Goal: Task Accomplishment & Management: Use online tool/utility

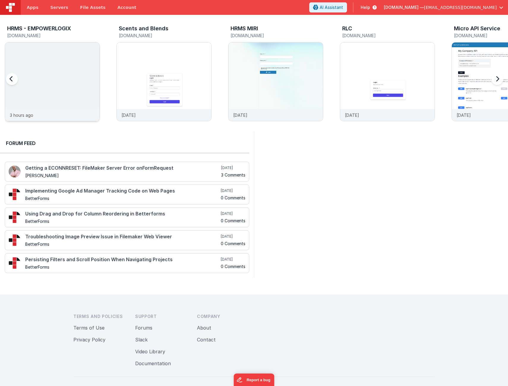
click at [75, 84] on img at bounding box center [52, 89] width 94 height 94
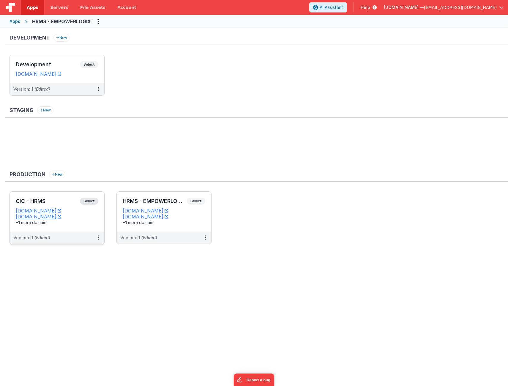
click at [55, 197] on div "CIC - HRMS Select URLs [DOMAIN_NAME] [DOMAIN_NAME] +1 more domain" at bounding box center [57, 211] width 94 height 40
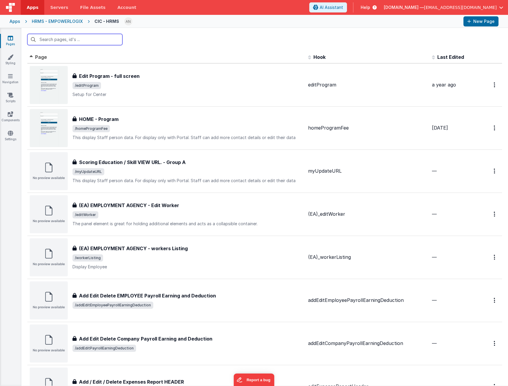
paste input "homeEnrolment"
type input "homeEnrolment"
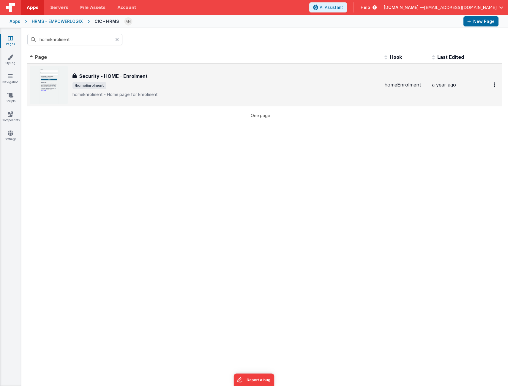
click at [173, 92] on p "homeEnrolment - Home page for Enrolment" at bounding box center [225, 94] width 307 height 6
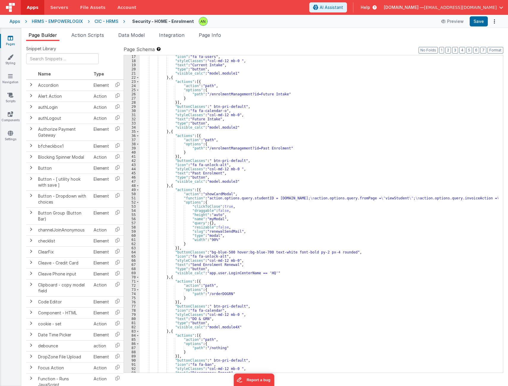
scroll to position [89, 0]
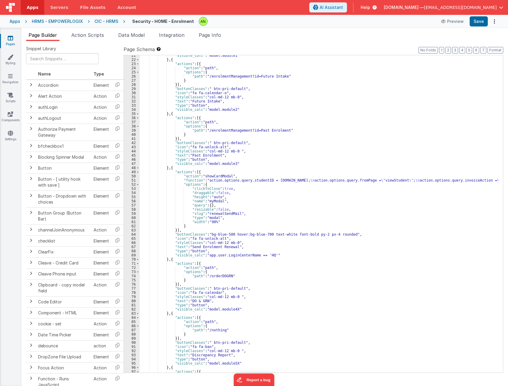
click at [179, 168] on div ""visible_calc" : "model.module1" } , { "actions" : [{ "action" : "path" , "opti…" at bounding box center [318, 215] width 359 height 325
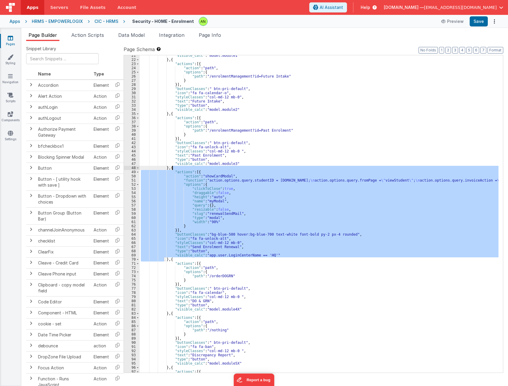
click at [179, 168] on div ""visible_calc" : "model.module1" } , { "actions" : [{ "action" : "path" , "opti…" at bounding box center [318, 215] width 359 height 325
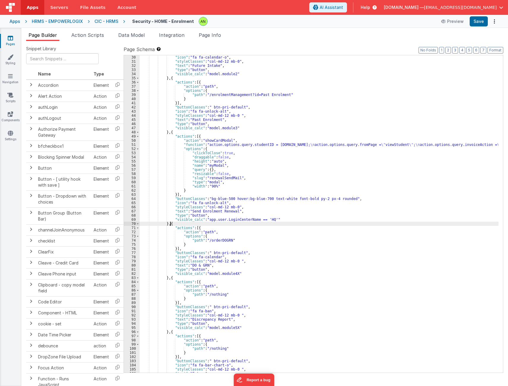
click at [169, 223] on div ""icon" : "fa fa-calendar-o" , "styleClasses" : "col-md-12 mb-0" , "text" : "Fut…" at bounding box center [318, 217] width 359 height 325
click at [46, 56] on input "text" at bounding box center [62, 58] width 72 height 11
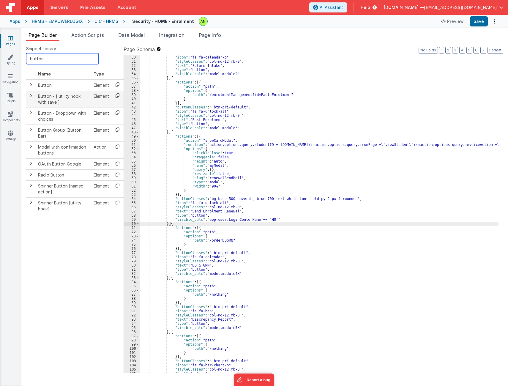
type input "button"
click at [117, 94] on icon at bounding box center [117, 95] width 12 height 9
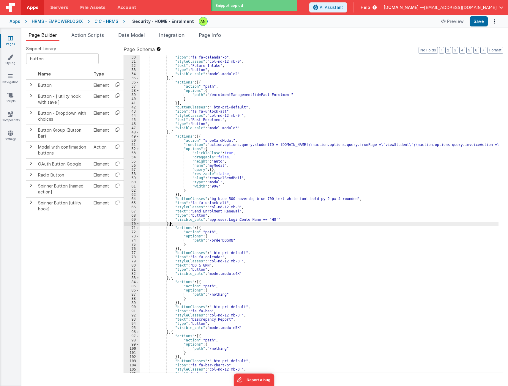
click at [170, 223] on div ""icon" : "fa fa-calendar-o" , "styleClasses" : "col-md-12 mb-0" , "text" : "Fut…" at bounding box center [318, 217] width 359 height 325
paste textarea
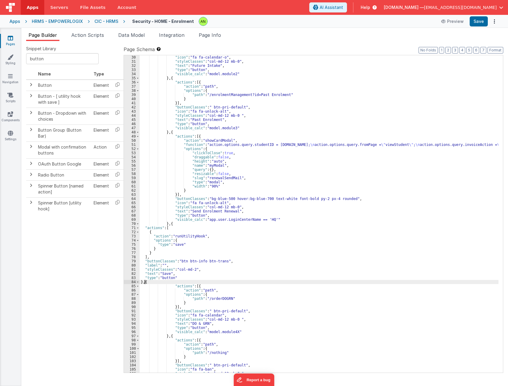
click at [176, 245] on div ""icon" : "fa fa-calendar-o" , "styleClasses" : "col-md-12 mb-0" , "text" : "Fut…" at bounding box center [318, 217] width 359 height 325
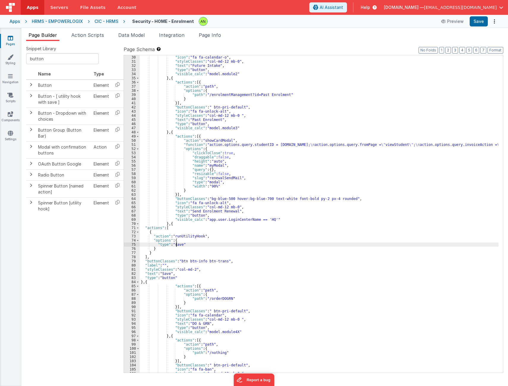
click at [176, 245] on div ""icon" : "fa fa-calendar-o" , "styleClasses" : "col-md-12 mb-0" , "text" : "Fut…" at bounding box center [318, 217] width 359 height 325
click at [270, 245] on div ""icon" : "fa fa-calendar-o" , "styleClasses" : "col-md-12 mb-0" , "text" : "Fut…" at bounding box center [318, 217] width 359 height 325
click at [166, 273] on div ""icon" : "fa fa-calendar-o" , "styleClasses" : "col-md-12 mb-0" , "text" : "Fut…" at bounding box center [318, 217] width 359 height 325
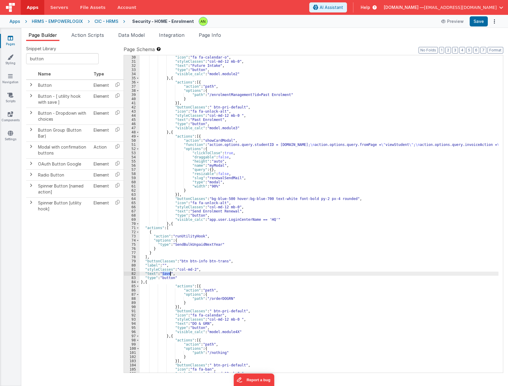
click at [166, 273] on div ""icon" : "fa fa-calendar-o" , "styleClasses" : "col-md-12 mb-0" , "text" : "Fut…" at bounding box center [318, 217] width 359 height 325
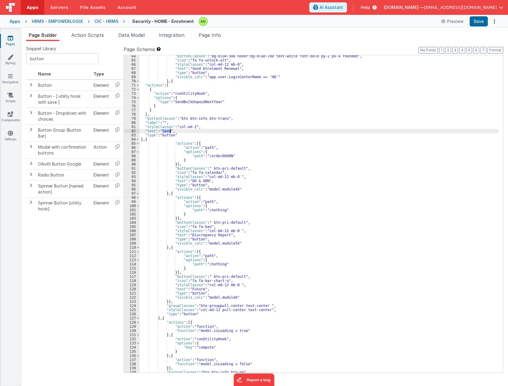
scroll to position [267, 0]
click at [287, 142] on div ""buttonClasses" : "bg-blue-500 hover:bg-blue-700 text-white font-bold py-2 px-4…" at bounding box center [318, 216] width 359 height 325
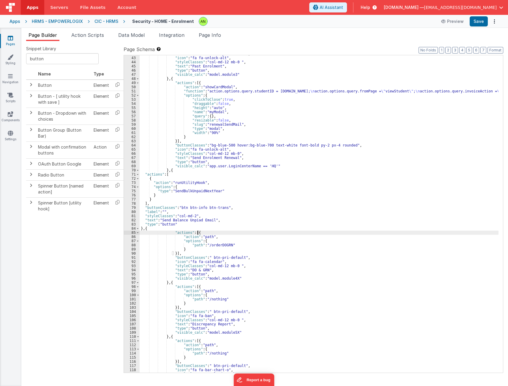
scroll to position [178, 0]
drag, startPoint x: 172, startPoint y: 144, endPoint x: 345, endPoint y: 146, distance: 173.3
click at [345, 146] on div ""buttonClasses" : " btn-pri-default" , "icon" : "fa fa-unlock-alt" , "styleClas…" at bounding box center [318, 214] width 359 height 325
drag, startPoint x: 227, startPoint y: 207, endPoint x: 144, endPoint y: 207, distance: 83.4
click at [144, 207] on div ""buttonClasses" : " btn-pri-default" , "icon" : "fa fa-unlock-alt" , "styleClas…" at bounding box center [318, 214] width 359 height 325
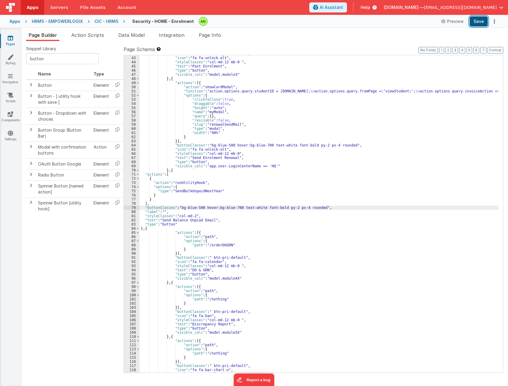
click at [476, 21] on button "Save" at bounding box center [478, 21] width 18 height 10
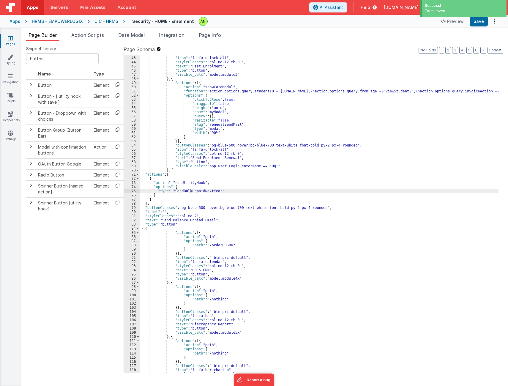
click at [191, 191] on div ""buttonClasses" : " btn-pri-default" , "icon" : "fa fa-unlock-alt" , "styleClas…" at bounding box center [318, 214] width 359 height 325
click at [162, 190] on div ""buttonClasses" : " btn-pri-default" , "icon" : "fa fa-unlock-alt" , "styleClas…" at bounding box center [318, 214] width 359 height 325
click at [477, 22] on button "Save" at bounding box center [478, 21] width 18 height 10
